Goal: Navigation & Orientation: Find specific page/section

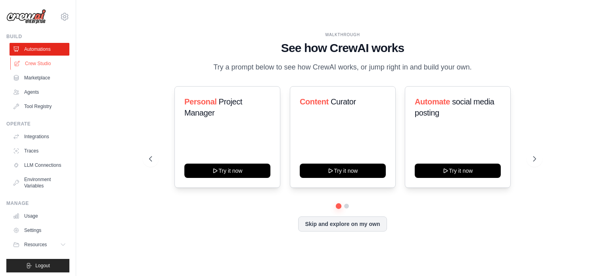
click at [46, 63] on link "Crew Studio" at bounding box center [40, 63] width 60 height 13
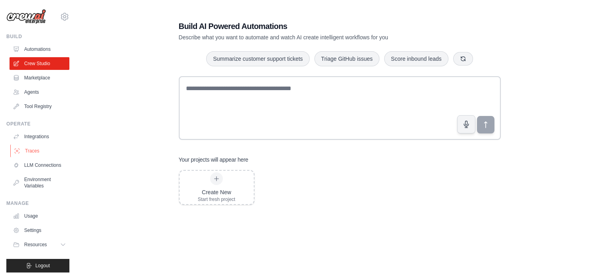
scroll to position [9, 0]
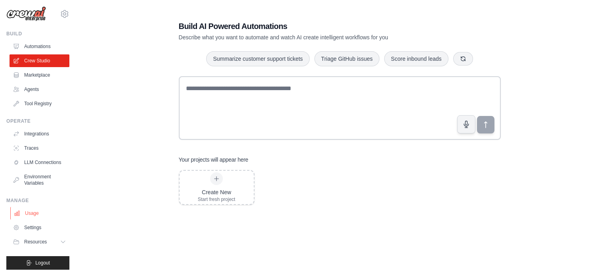
click at [29, 216] on link "Usage" at bounding box center [40, 213] width 60 height 13
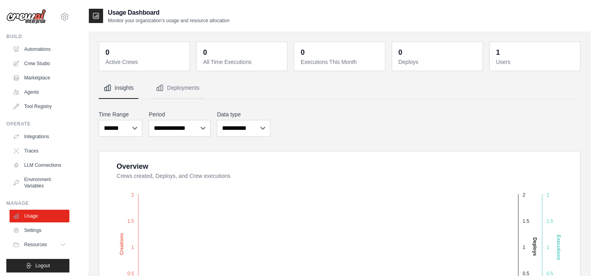
click at [33, 25] on div "[EMAIL_ADDRESS][DOMAIN_NAME] Settings Build Automations Crew Studio Marketplace" at bounding box center [38, 138] width 76 height 276
click at [33, 22] on img at bounding box center [26, 16] width 40 height 15
click at [33, 17] on img at bounding box center [26, 16] width 40 height 15
click at [33, 49] on link "Automations" at bounding box center [40, 49] width 60 height 13
